Goal: Check status: Check status

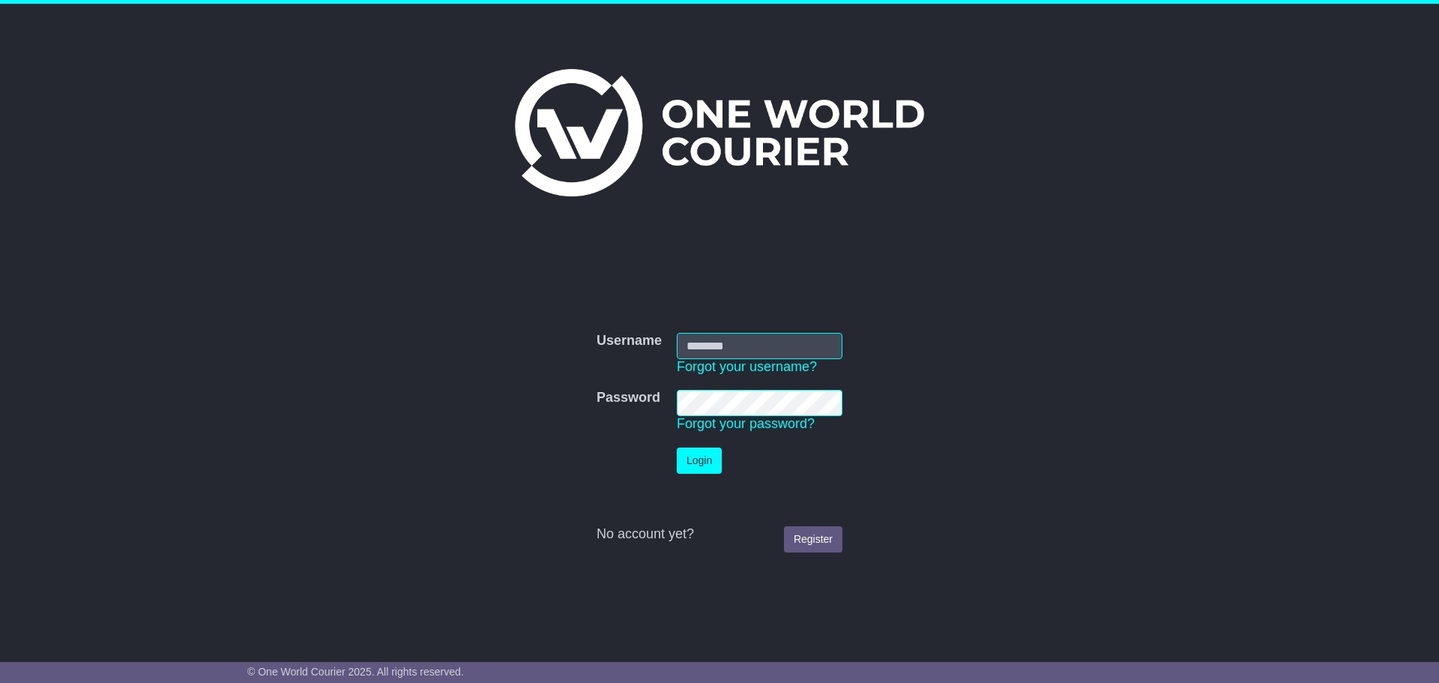
type input "**********"
click at [702, 463] on button "Login" at bounding box center [699, 460] width 45 height 26
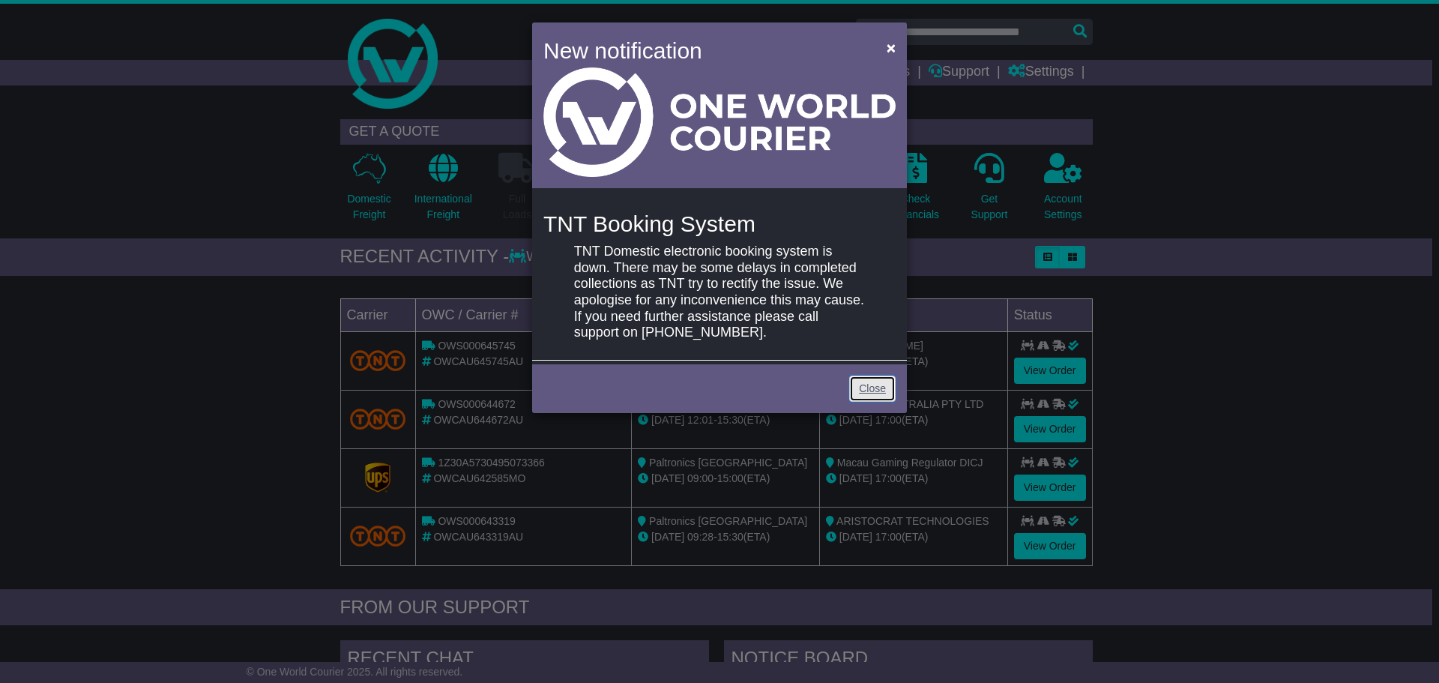
click at [881, 391] on link "Close" at bounding box center [872, 388] width 46 height 26
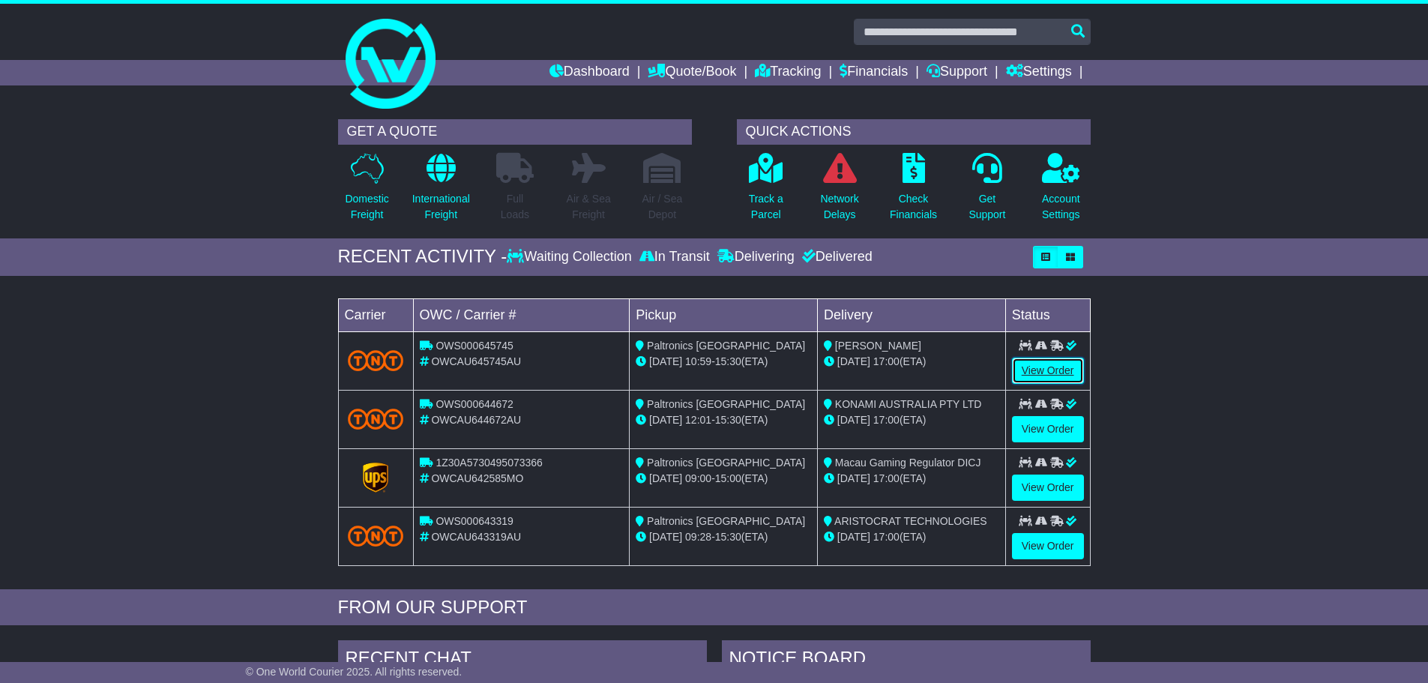
click at [1049, 368] on link "View Order" at bounding box center [1048, 371] width 72 height 26
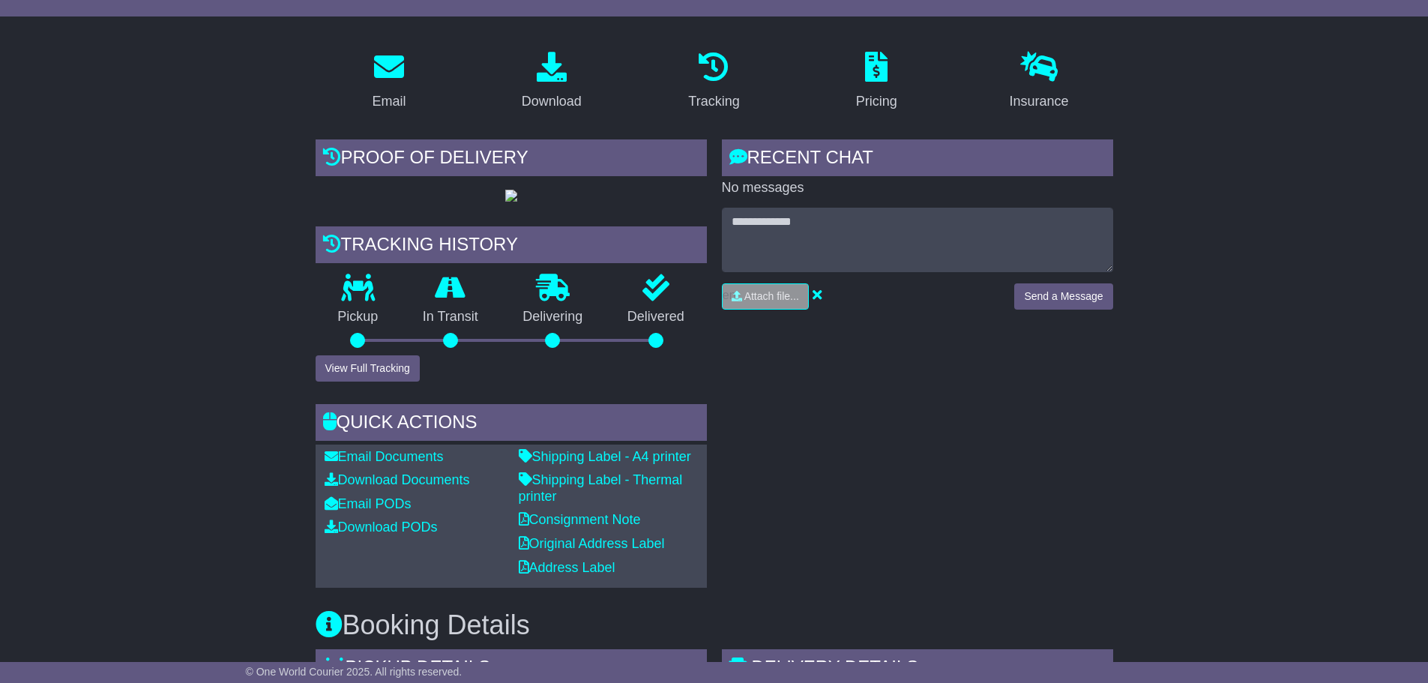
scroll to position [225, 0]
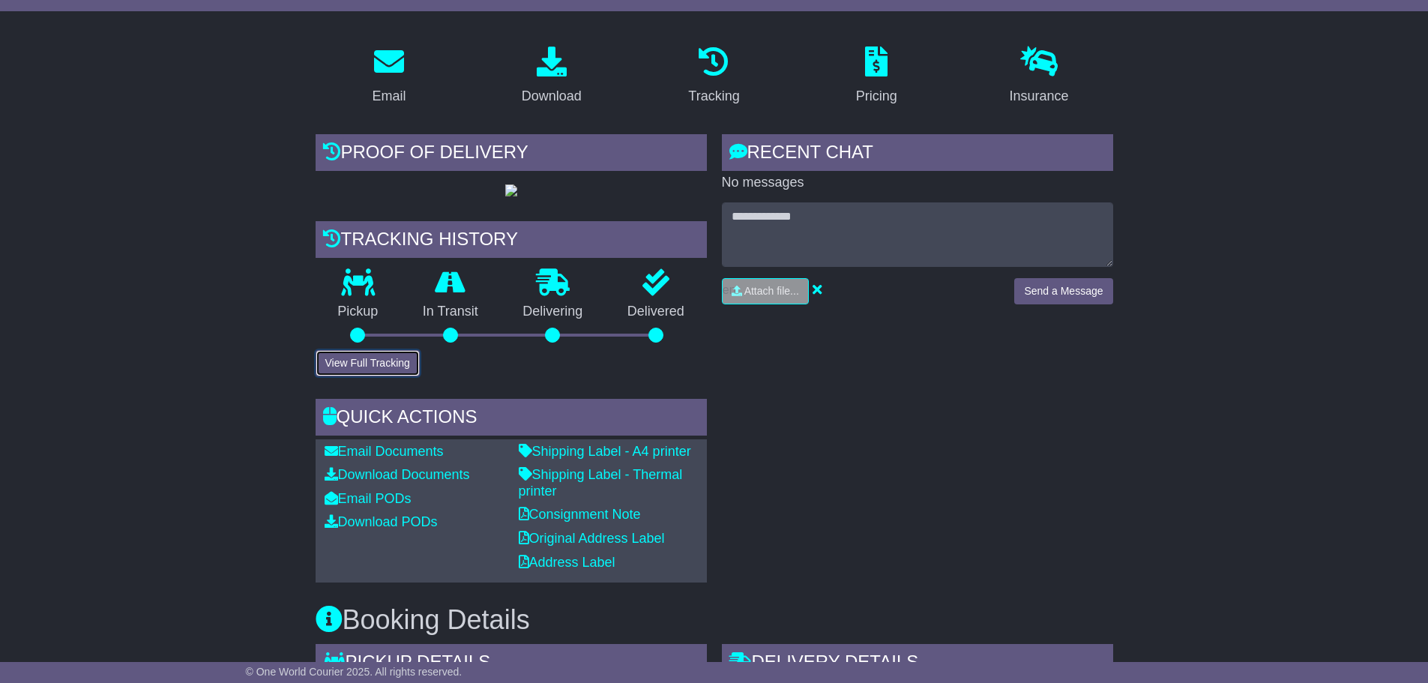
click at [390, 376] on button "View Full Tracking" at bounding box center [368, 363] width 104 height 26
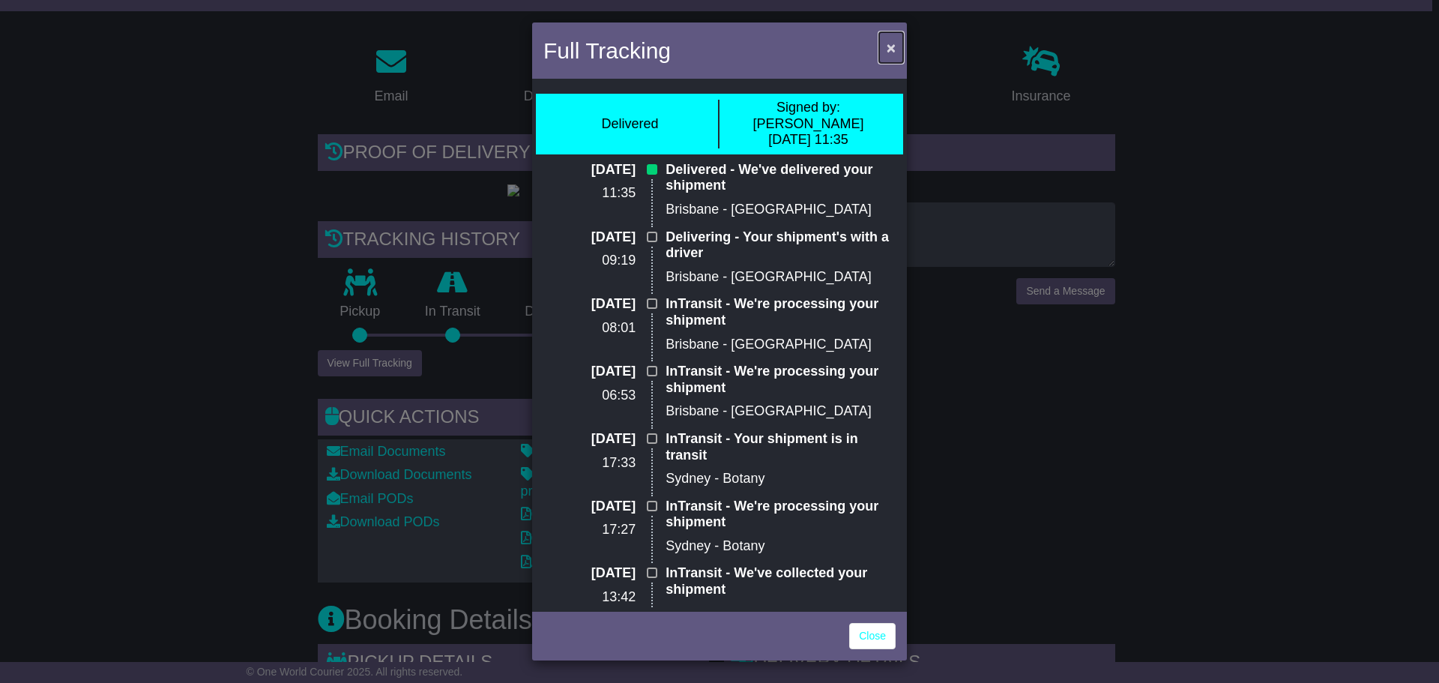
click at [893, 50] on span "×" at bounding box center [891, 47] width 9 height 17
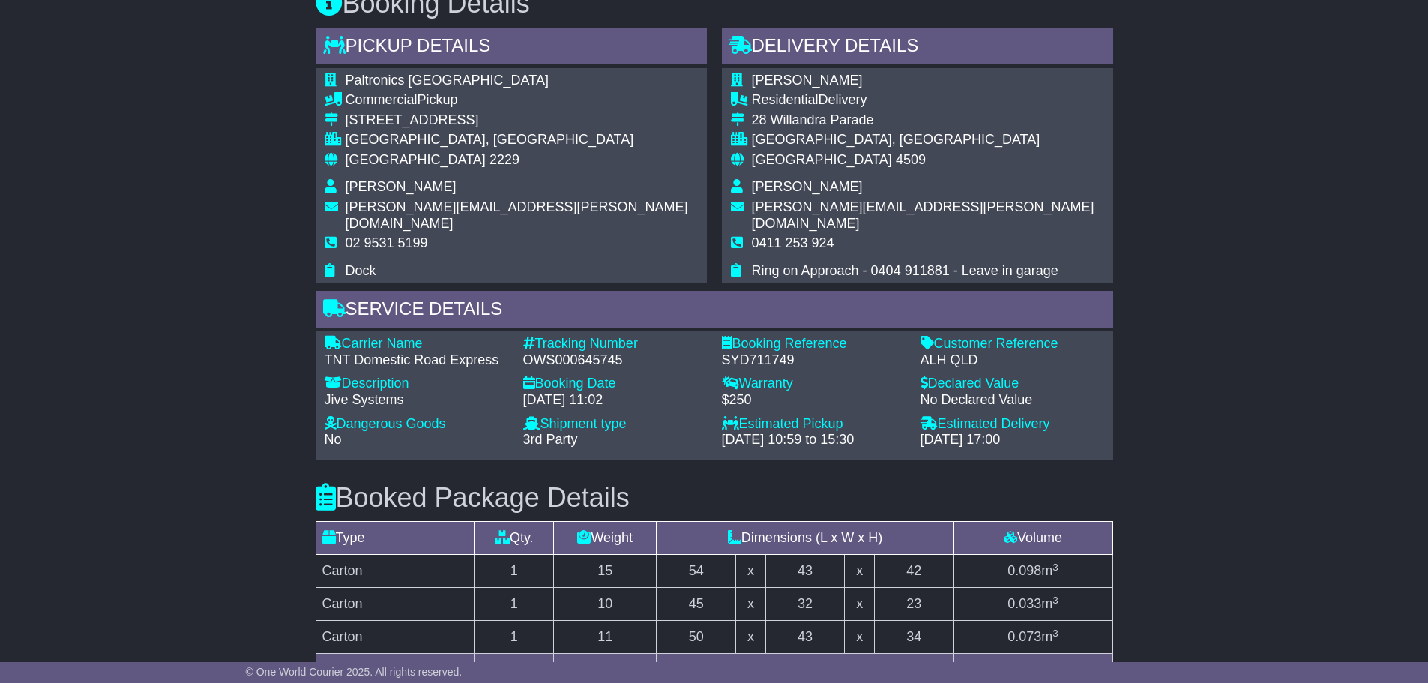
scroll to position [899, 0]
